Goal: Task Accomplishment & Management: Manage account settings

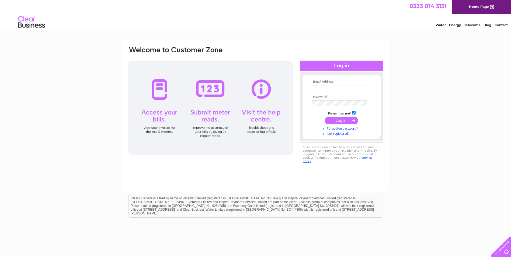
type input "[EMAIL_ADDRESS][DOMAIN_NAME]"
click at [346, 121] on input "submit" at bounding box center [341, 121] width 33 height 8
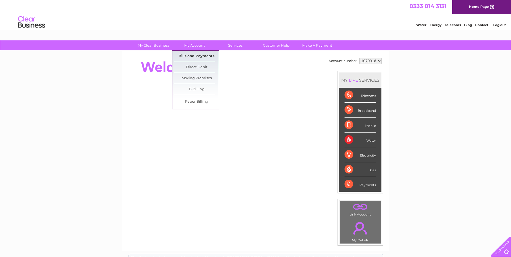
click at [196, 53] on link "Bills and Payments" at bounding box center [196, 56] width 44 height 11
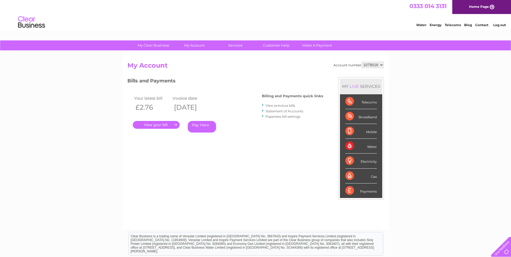
click at [161, 123] on link "." at bounding box center [156, 125] width 47 height 8
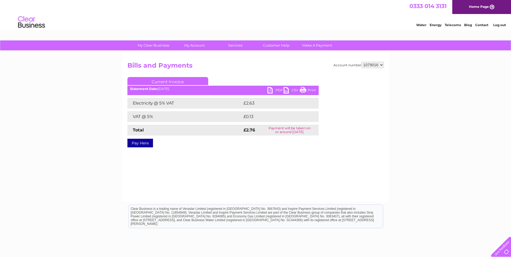
drag, startPoint x: 303, startPoint y: 89, endPoint x: 37, endPoint y: 24, distance: 273.6
click at [303, 89] on link "Print" at bounding box center [308, 91] width 16 height 8
